Goal: Transaction & Acquisition: Purchase product/service

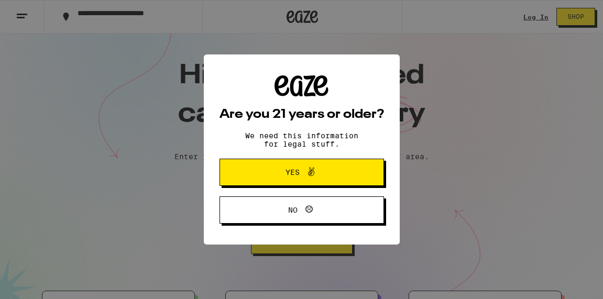
click at [306, 166] on button "Yes" at bounding box center [301, 172] width 164 height 27
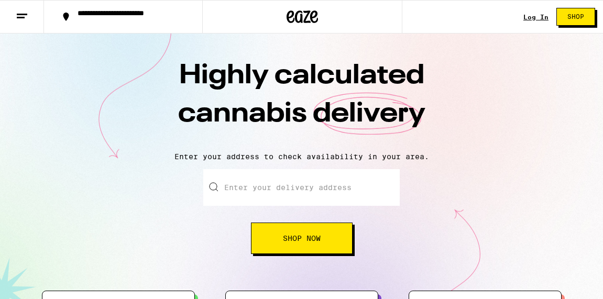
click at [305, 185] on input "Enter your delivery address" at bounding box center [301, 187] width 196 height 37
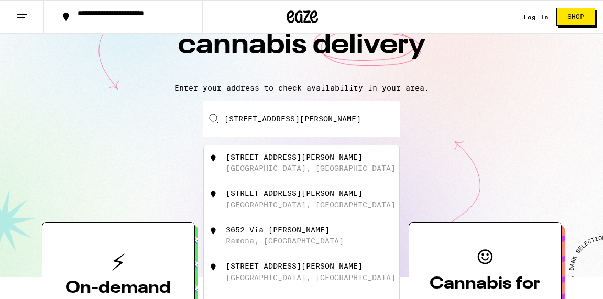
scroll to position [73, 0]
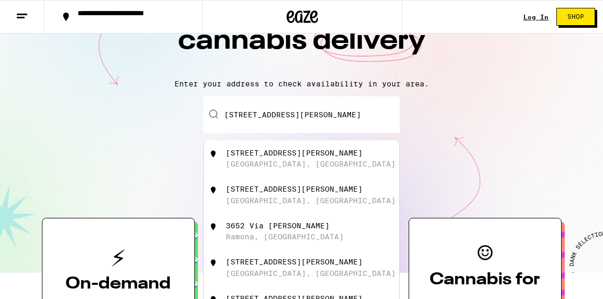
click at [274, 166] on div "[GEOGRAPHIC_DATA], [GEOGRAPHIC_DATA]" at bounding box center [311, 164] width 170 height 8
type input "[STREET_ADDRESS][PERSON_NAME]"
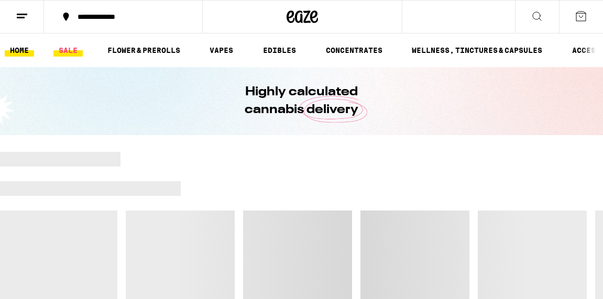
click at [67, 51] on link "SALE" at bounding box center [67, 50] width 29 height 13
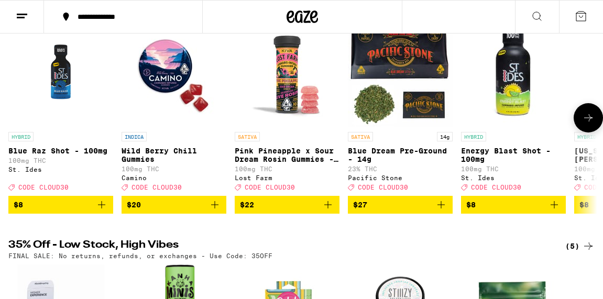
scroll to position [149, 0]
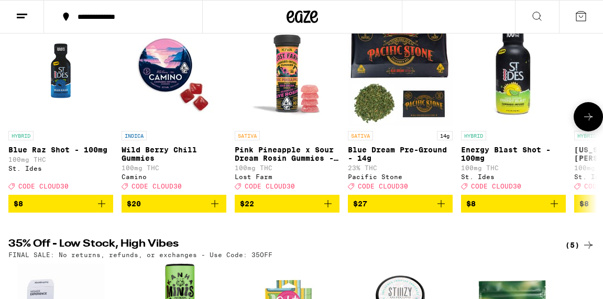
click at [581, 122] on button at bounding box center [588, 116] width 29 height 29
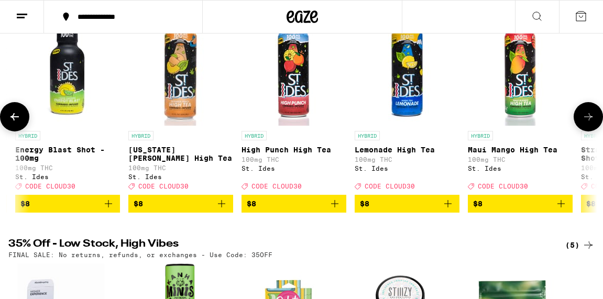
scroll to position [0, 472]
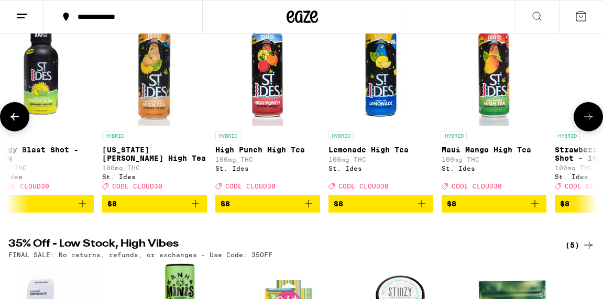
click at [581, 123] on button at bounding box center [588, 116] width 29 height 29
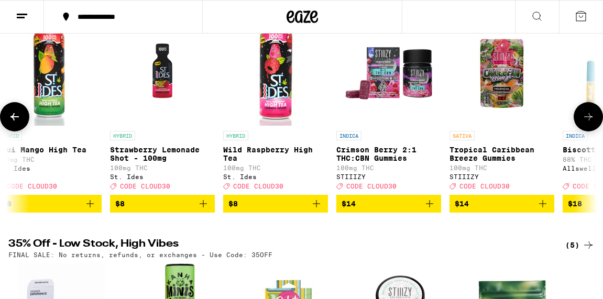
scroll to position [0, 944]
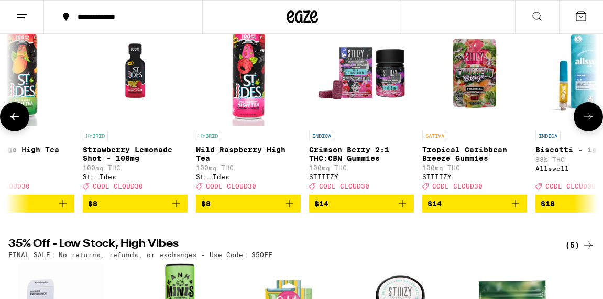
click at [581, 123] on button at bounding box center [588, 116] width 29 height 29
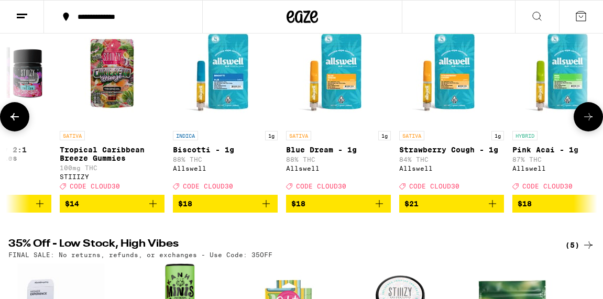
scroll to position [0, 1416]
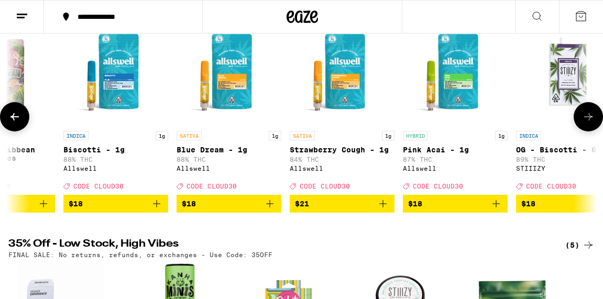
click at [582, 123] on icon at bounding box center [588, 117] width 13 height 13
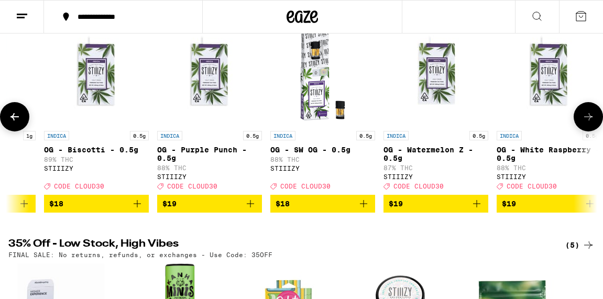
click at [582, 123] on icon at bounding box center [588, 117] width 13 height 13
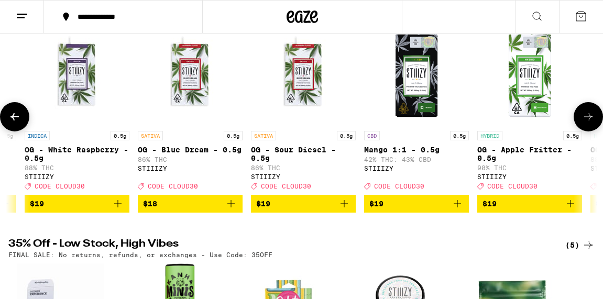
click at [582, 123] on icon at bounding box center [588, 117] width 13 height 13
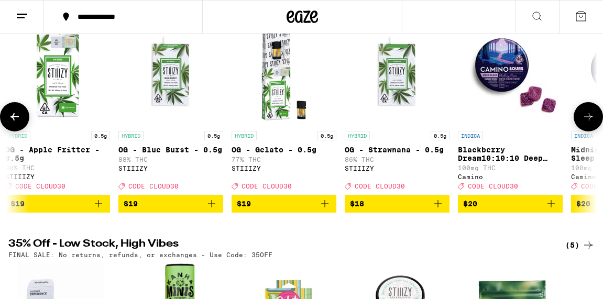
click at [582, 123] on icon at bounding box center [588, 117] width 13 height 13
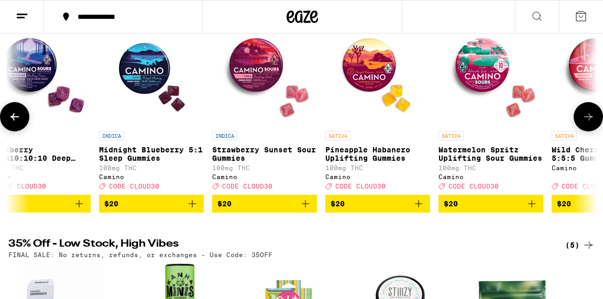
click at [582, 123] on icon at bounding box center [588, 117] width 13 height 13
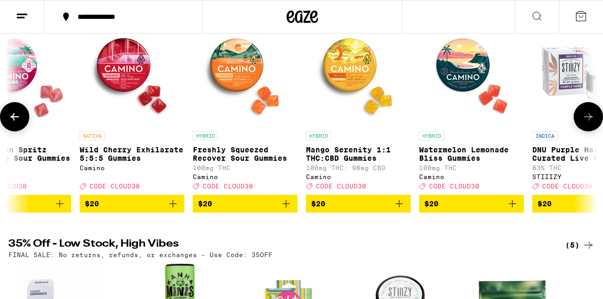
click at [582, 123] on icon at bounding box center [588, 117] width 13 height 13
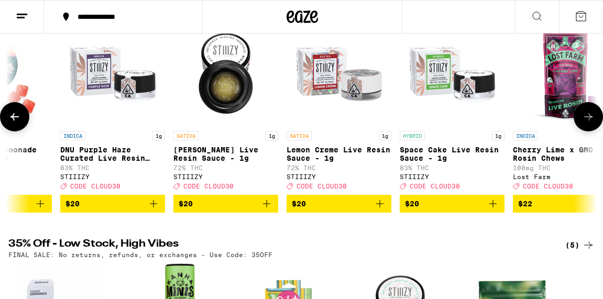
click at [582, 123] on icon at bounding box center [588, 117] width 13 height 13
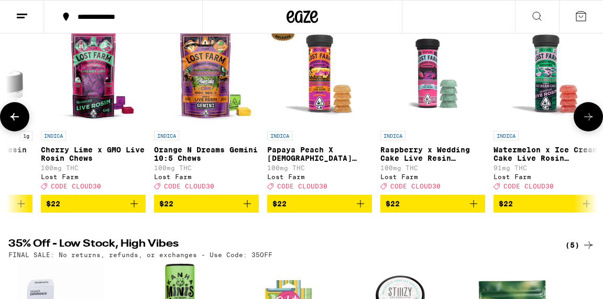
click at [582, 123] on icon at bounding box center [588, 117] width 13 height 13
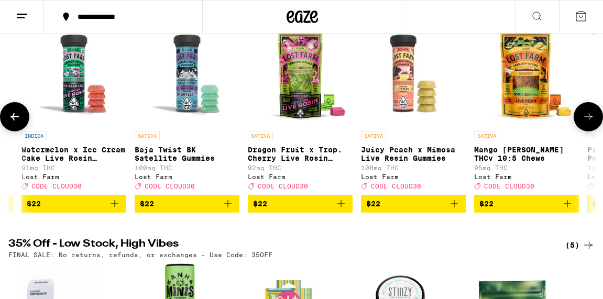
click at [582, 123] on icon at bounding box center [588, 117] width 13 height 13
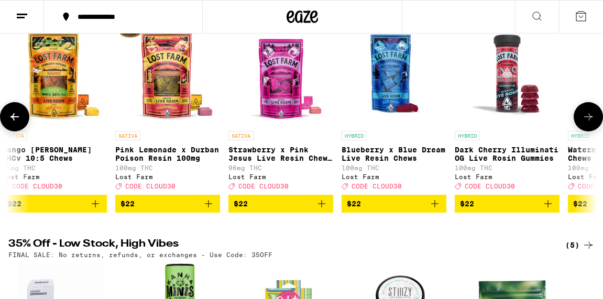
click at [582, 123] on icon at bounding box center [588, 117] width 13 height 13
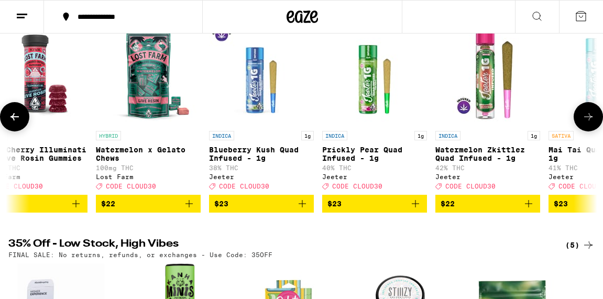
click at [582, 123] on icon at bounding box center [588, 117] width 13 height 13
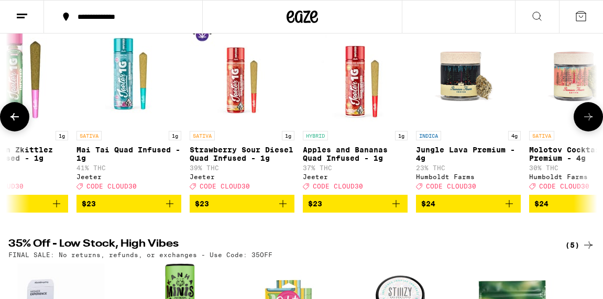
click at [582, 123] on icon at bounding box center [588, 117] width 13 height 13
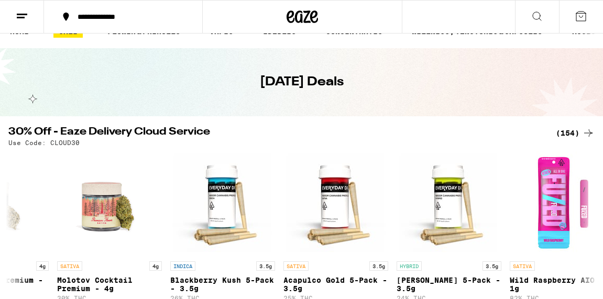
scroll to position [0, 0]
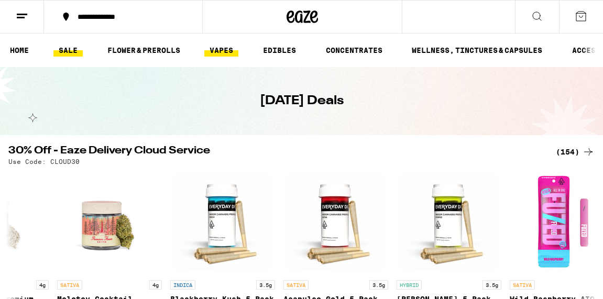
click at [233, 53] on link "VAPES" at bounding box center [221, 50] width 34 height 13
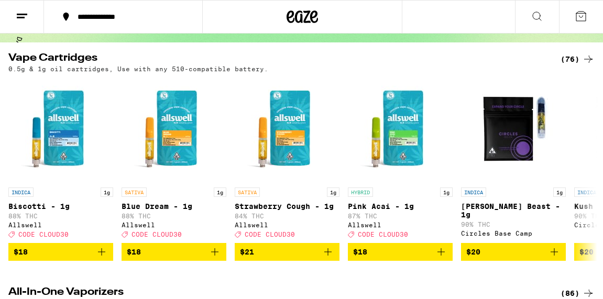
scroll to position [91, 0]
